Goal: Task Accomplishment & Management: Manage account settings

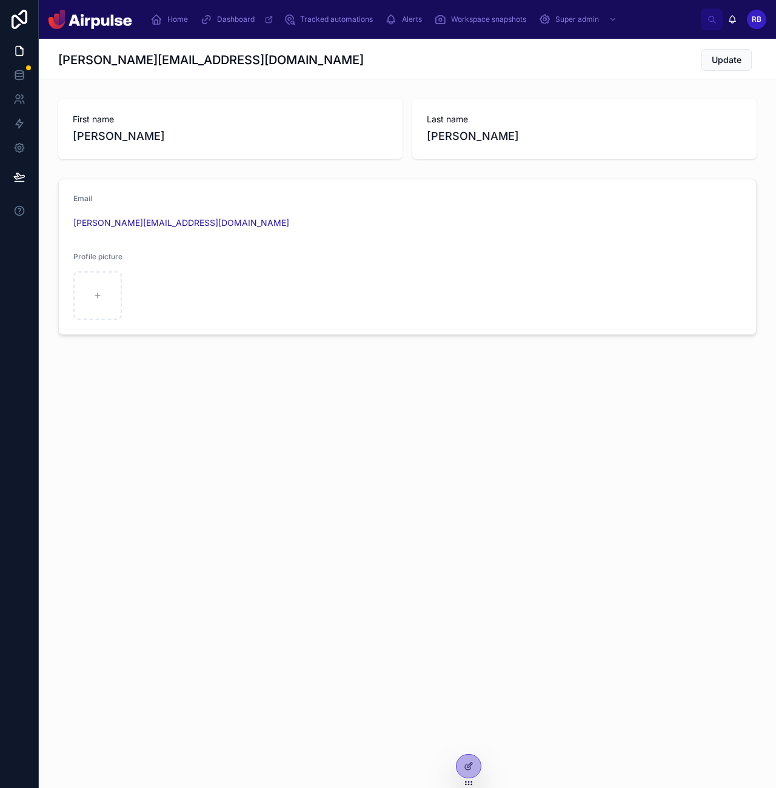
click at [612, 332] on form "Email [PERSON_NAME][EMAIL_ADDRESS][DOMAIN_NAME] Profile picture" at bounding box center [407, 256] width 697 height 155
drag, startPoint x: 545, startPoint y: 410, endPoint x: 405, endPoint y: 162, distance: 284.5
click at [545, 408] on div "[PERSON_NAME][EMAIL_ADDRESS][DOMAIN_NAME] Update First name [PERSON_NAME] Last …" at bounding box center [407, 228] width 737 height 379
click at [158, 20] on icon "scrollable content" at bounding box center [156, 19] width 12 height 12
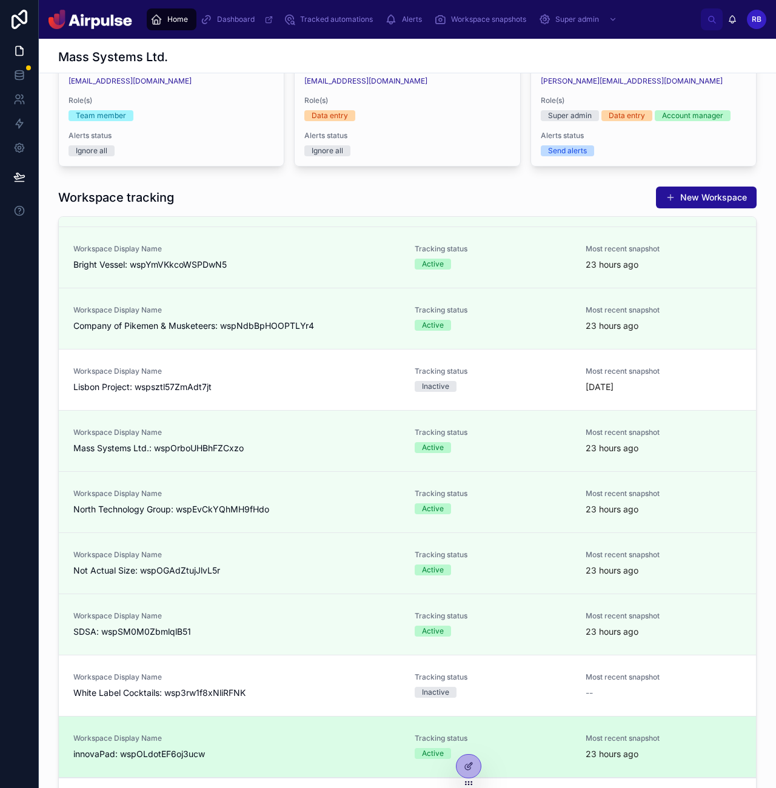
scroll to position [266, 0]
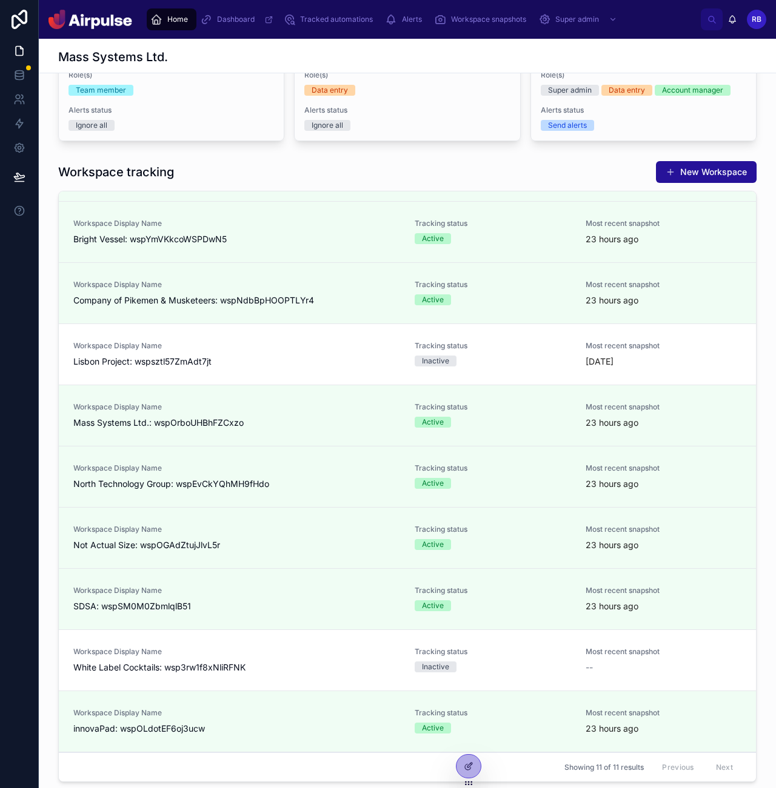
click at [295, 661] on div "Workspace Display Name White Label Cocktails: wsp3rw1f8xNliRFNK" at bounding box center [236, 660] width 327 height 27
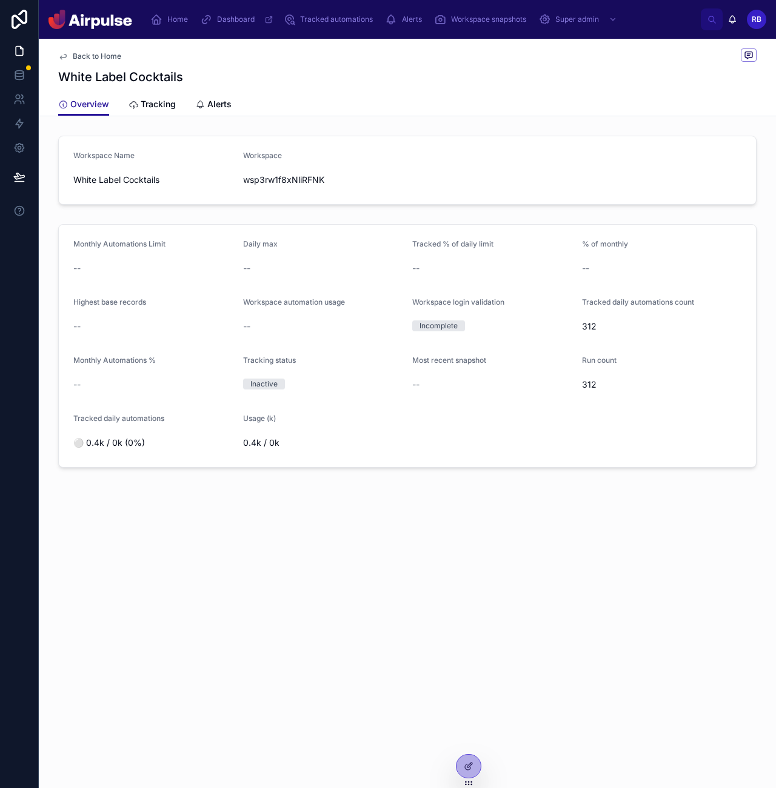
click at [144, 108] on span "Tracking" at bounding box center [158, 104] width 35 height 12
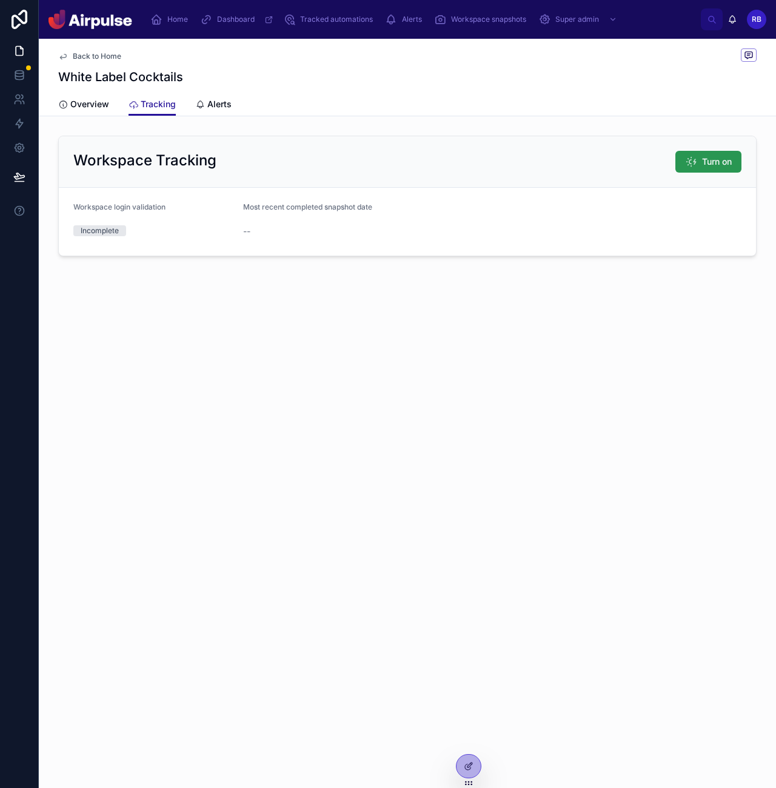
click at [708, 161] on span "Turn on" at bounding box center [717, 162] width 30 height 12
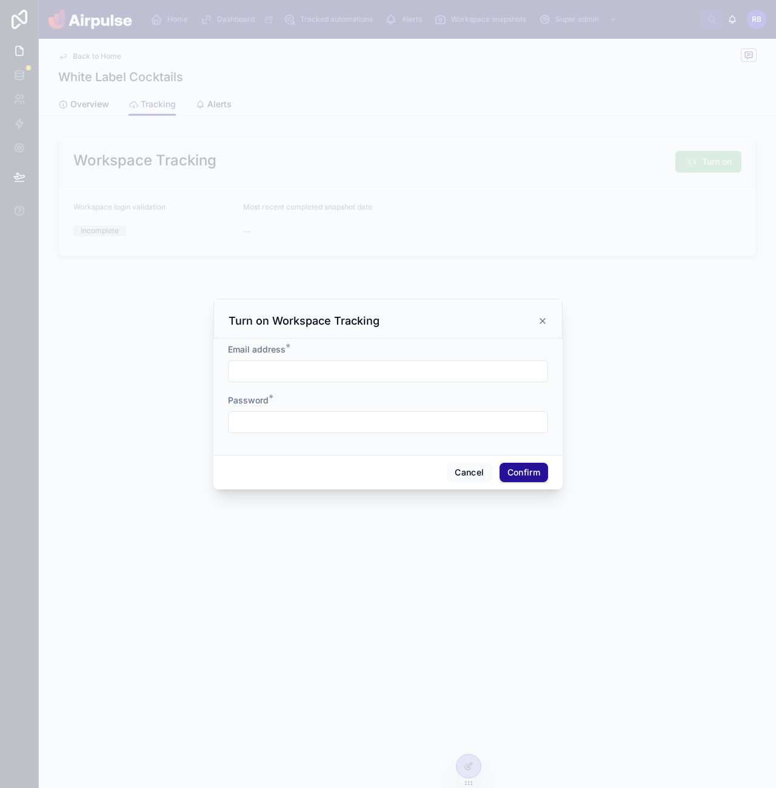
click at [327, 378] on input "text" at bounding box center [387, 371] width 319 height 17
paste input "**********"
type input "**********"
drag, startPoint x: 356, startPoint y: 419, endPoint x: 442, endPoint y: 448, distance: 90.7
click at [356, 419] on input "text" at bounding box center [387, 422] width 319 height 17
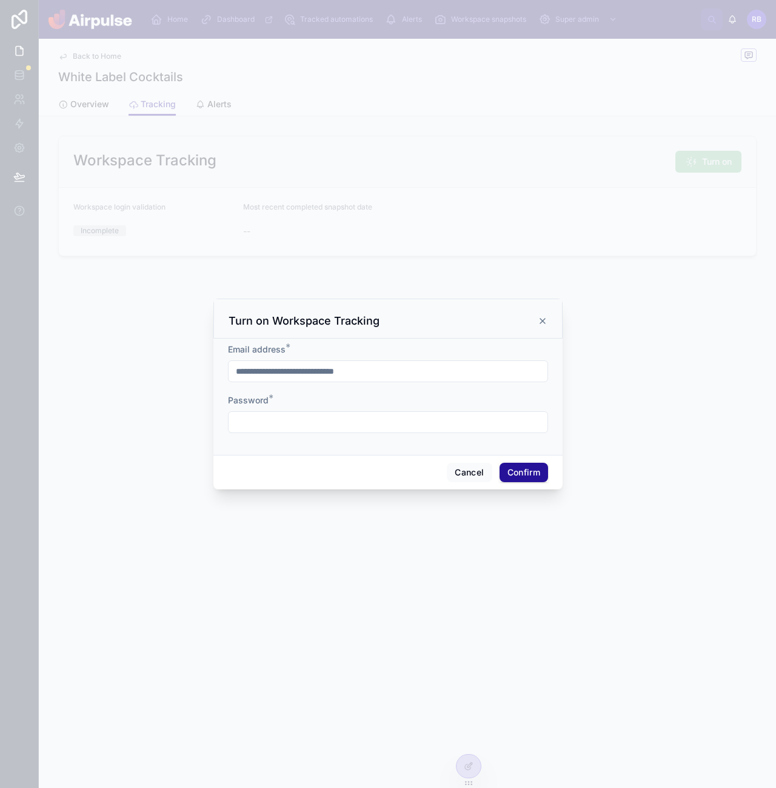
paste input "**********"
type input "**********"
click at [519, 469] on button "Confirm" at bounding box center [523, 472] width 48 height 19
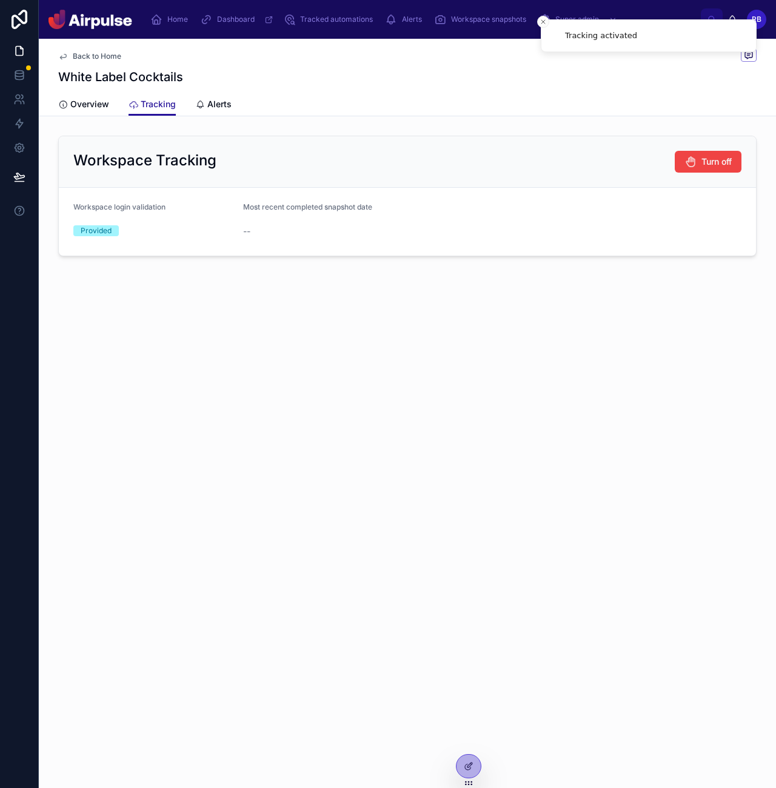
click at [569, 342] on div "Back to Home White Label Cocktails Tracking Overview Tracking Alerts Workspace …" at bounding box center [407, 414] width 737 height 750
click at [211, 100] on span "Alerts" at bounding box center [219, 104] width 24 height 12
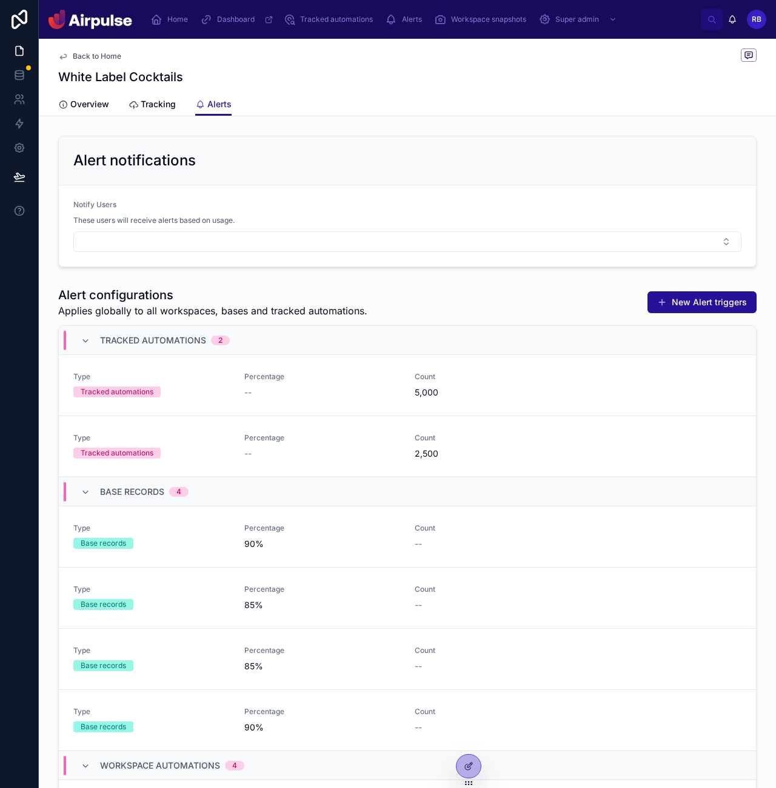
click at [147, 105] on span "Tracking" at bounding box center [158, 104] width 35 height 12
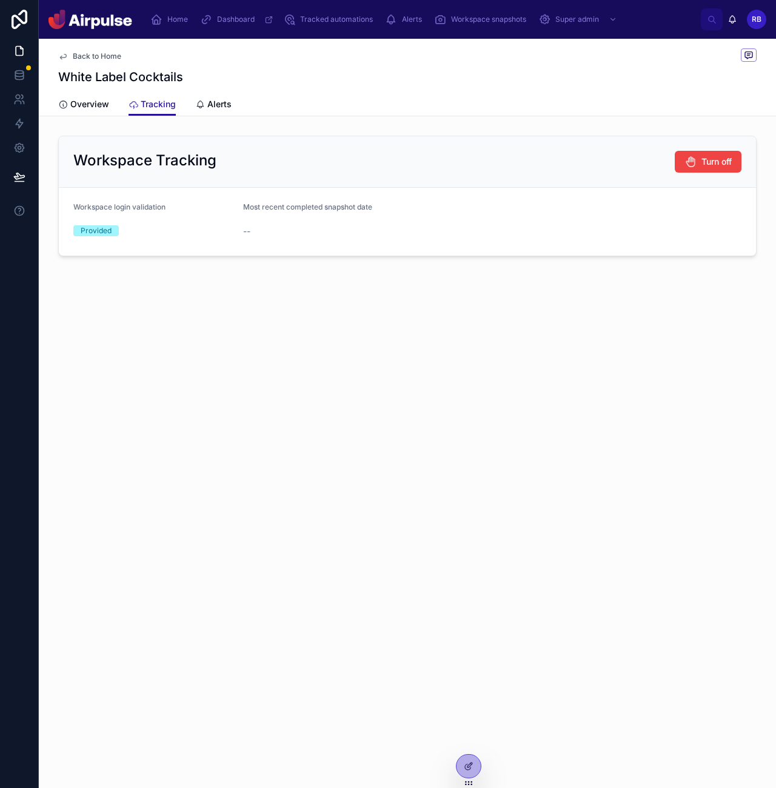
click at [93, 102] on span "Overview" at bounding box center [89, 104] width 39 height 12
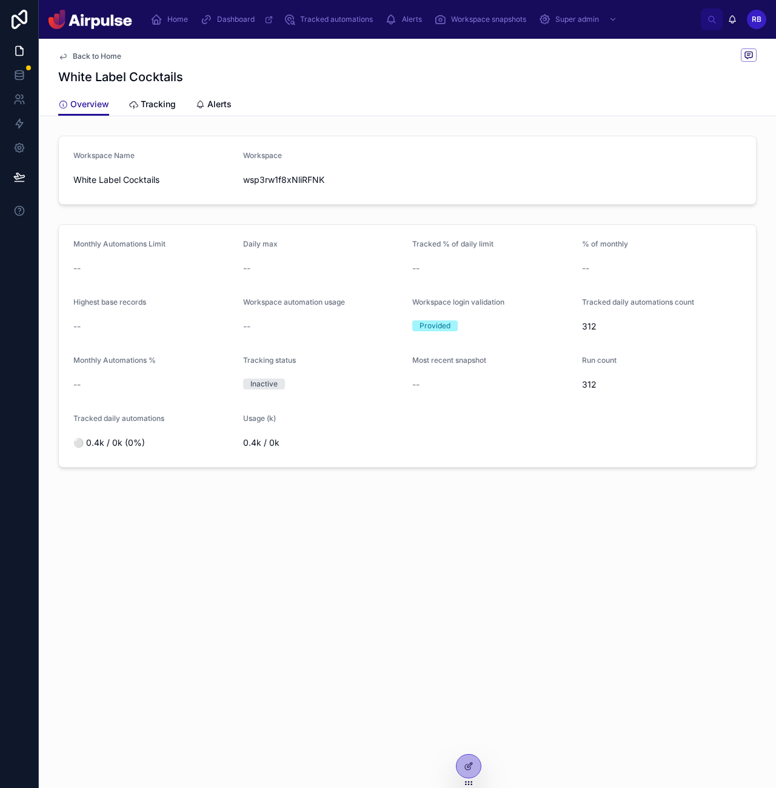
click at [221, 105] on span "Alerts" at bounding box center [219, 104] width 24 height 12
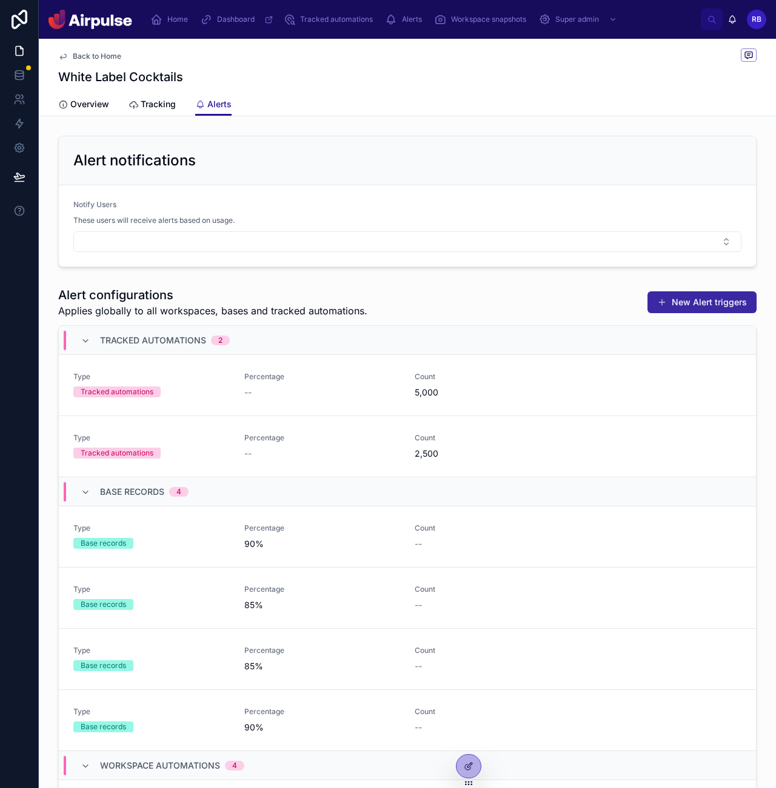
click at [690, 305] on button "New Alert triggers" at bounding box center [701, 303] width 109 height 22
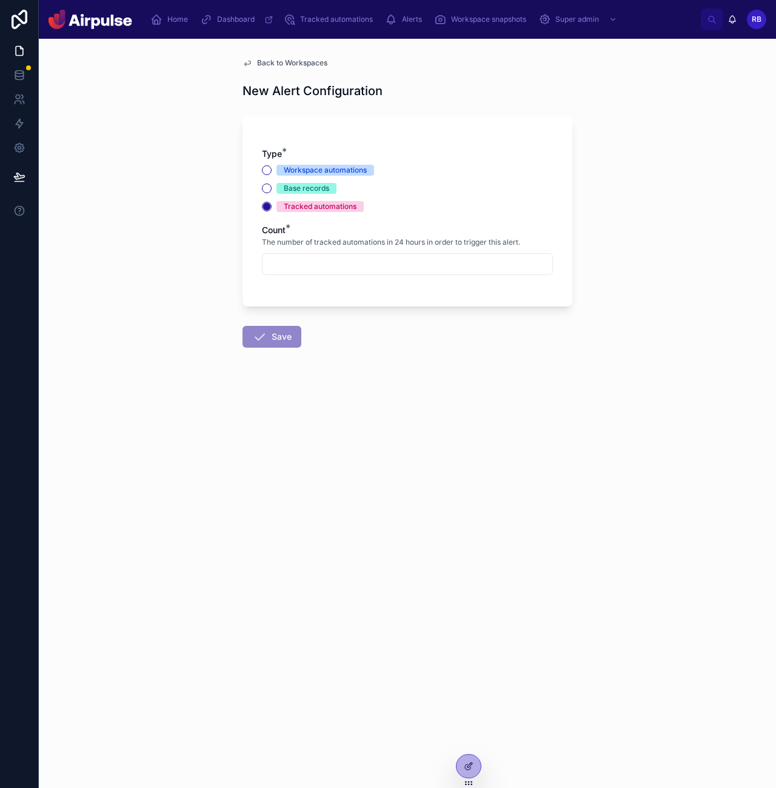
click at [270, 61] on span "Back to Workspaces" at bounding box center [292, 63] width 70 height 10
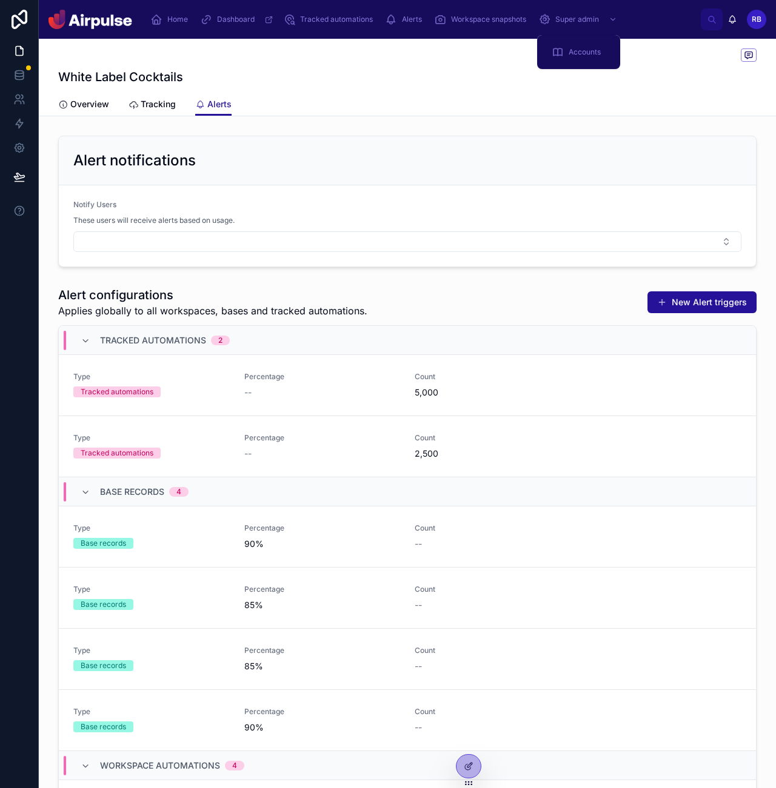
click at [571, 21] on span "Super admin" at bounding box center [577, 20] width 44 height 10
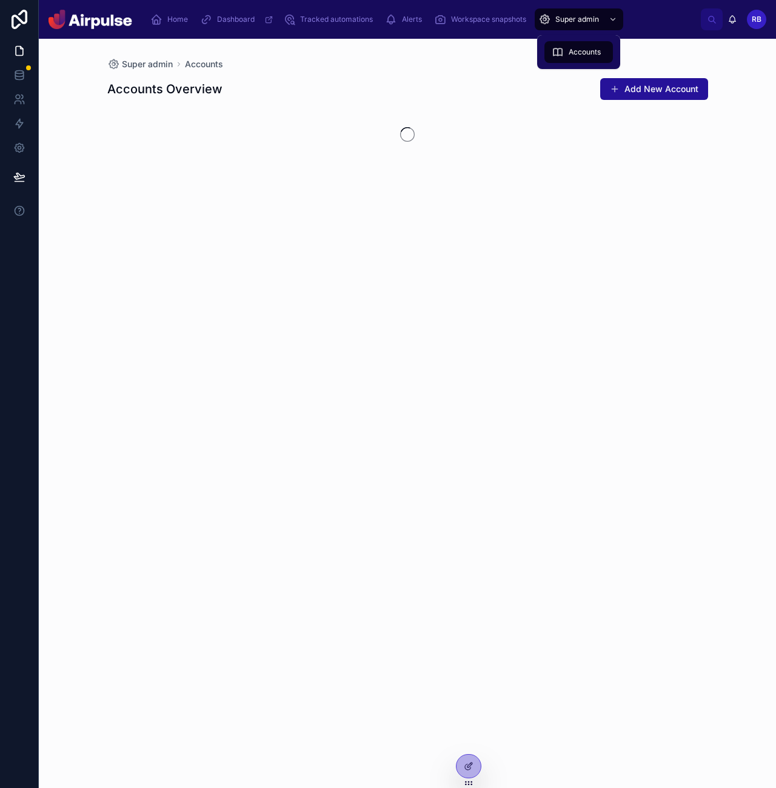
click at [398, 24] on div "Alerts" at bounding box center [406, 19] width 42 height 19
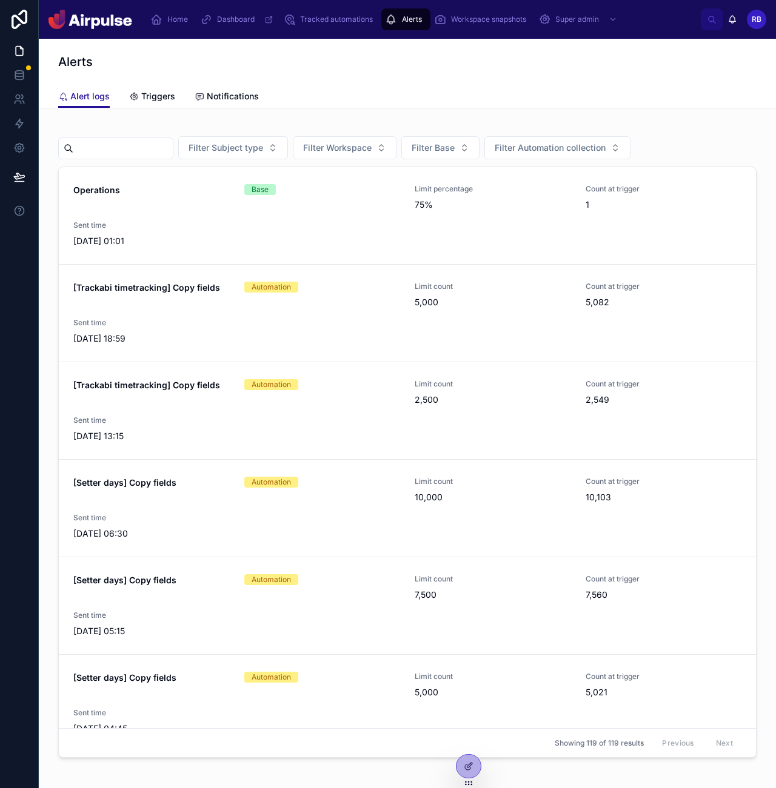
click at [182, 92] on div "Alert logs Triggers Notifications" at bounding box center [407, 96] width 698 height 23
click at [142, 94] on span "Triggers" at bounding box center [158, 96] width 34 height 12
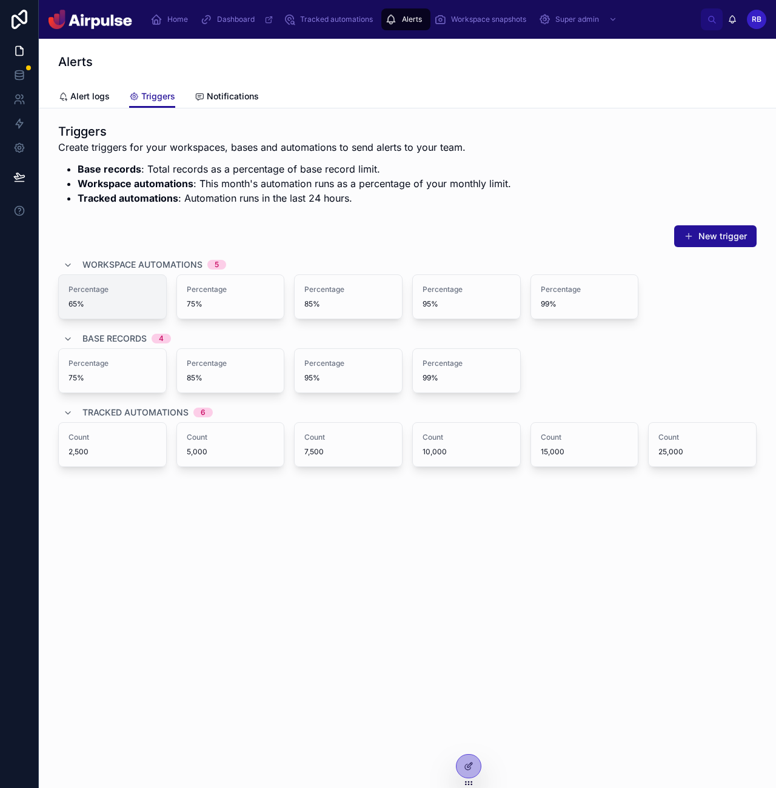
click at [0, 0] on span "Delete" at bounding box center [0, 0] width 0 height 0
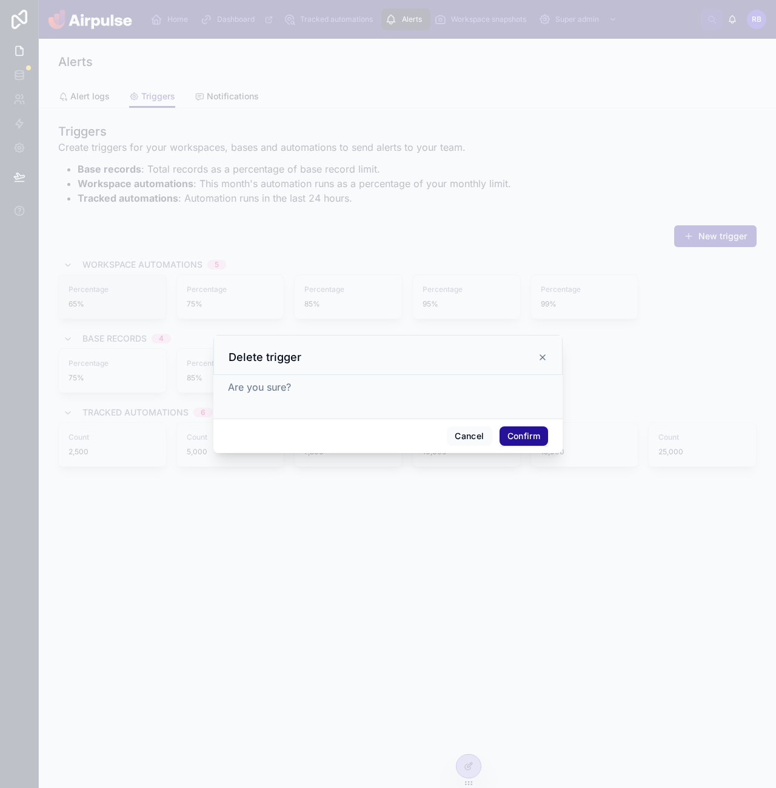
click at [519, 438] on button "Confirm" at bounding box center [523, 436] width 48 height 19
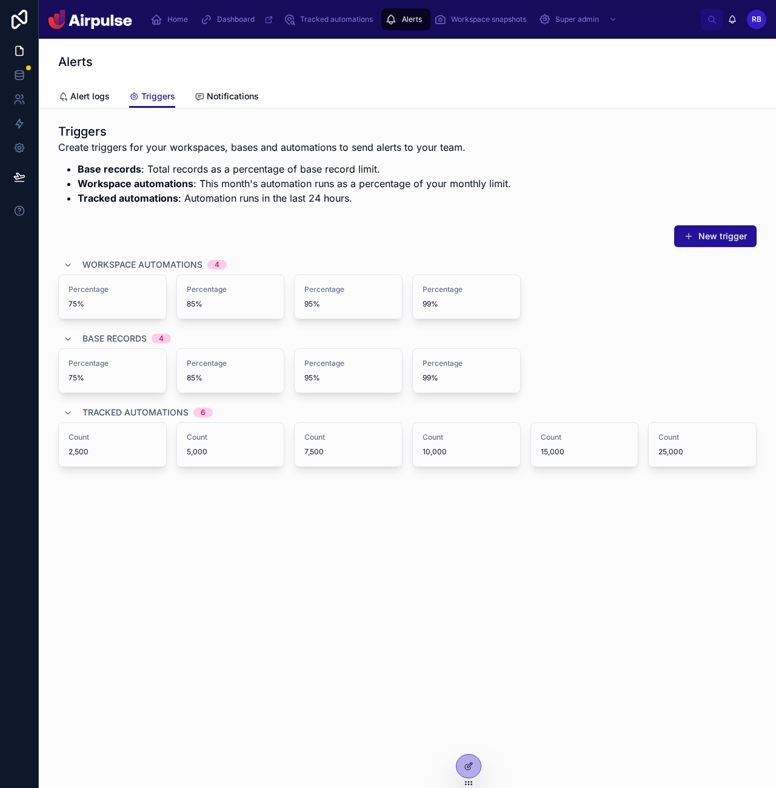
click at [98, 88] on link "Alert logs" at bounding box center [84, 97] width 52 height 24
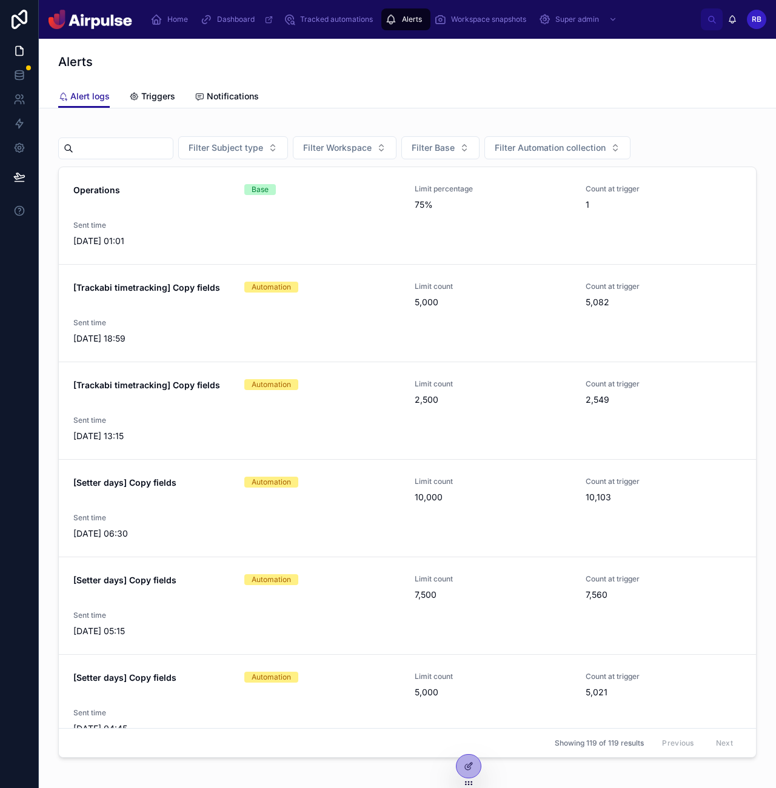
click at [500, 24] on div "Workspace snapshots" at bounding box center [482, 19] width 97 height 19
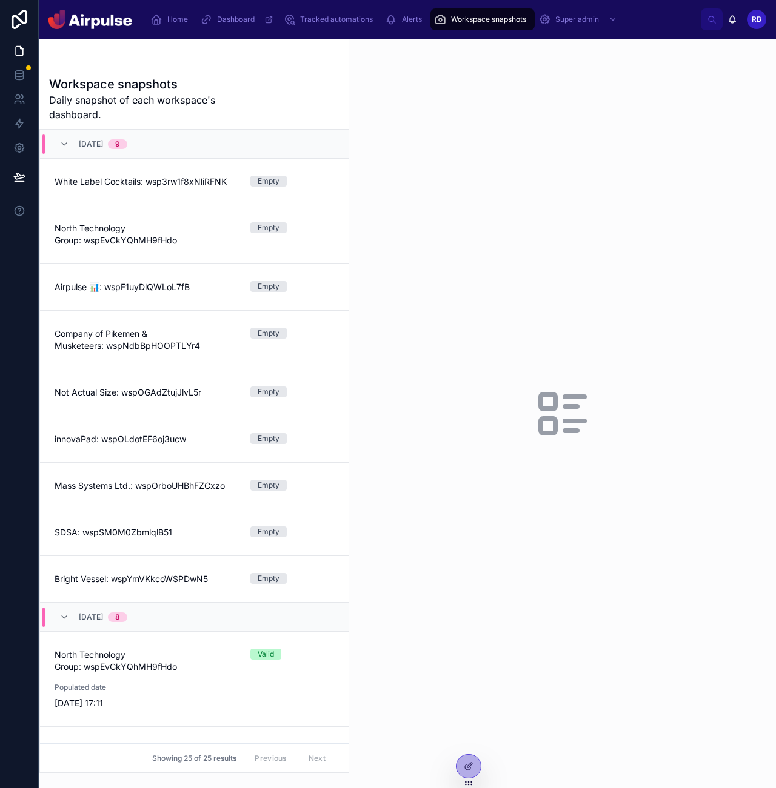
click at [93, 198] on link "White Label Cocktails: wsp3rw1f8xNliRFNK Empty" at bounding box center [194, 182] width 308 height 47
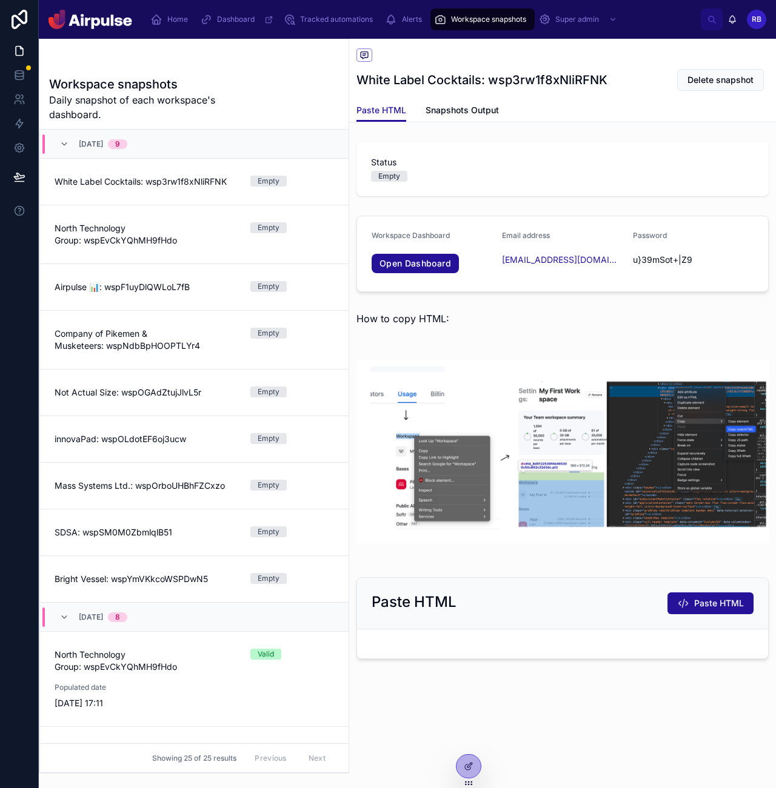
click at [104, 183] on span "White Label Cocktails: wsp3rw1f8xNliRFNK" at bounding box center [145, 182] width 181 height 12
click at [539, 169] on div "Status Empty" at bounding box center [562, 168] width 383 height 25
click at [190, 172] on link "White Label Cocktails: wsp3rw1f8xNliRFNK Empty" at bounding box center [194, 182] width 308 height 47
click at [365, 264] on form "Workspace Dashboard Open Dashboard Email address [EMAIL_ADDRESS][DOMAIN_NAME] P…" at bounding box center [562, 253] width 411 height 75
click at [0, 0] on icon at bounding box center [0, 0] width 0 height 0
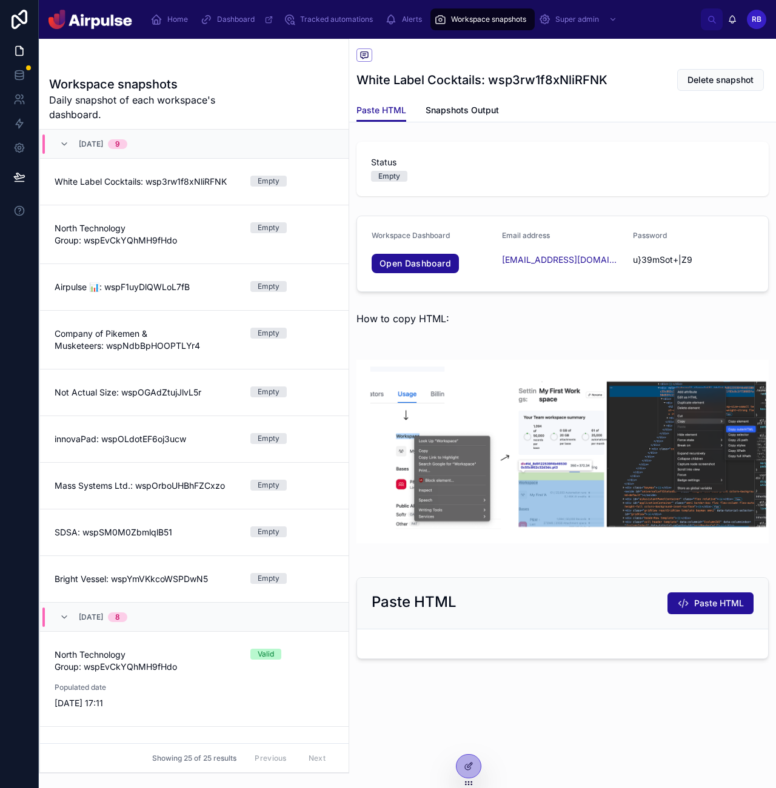
click at [236, 25] on div "Dashboard" at bounding box center [238, 19] width 76 height 19
